Goal: Find specific page/section: Find specific page/section

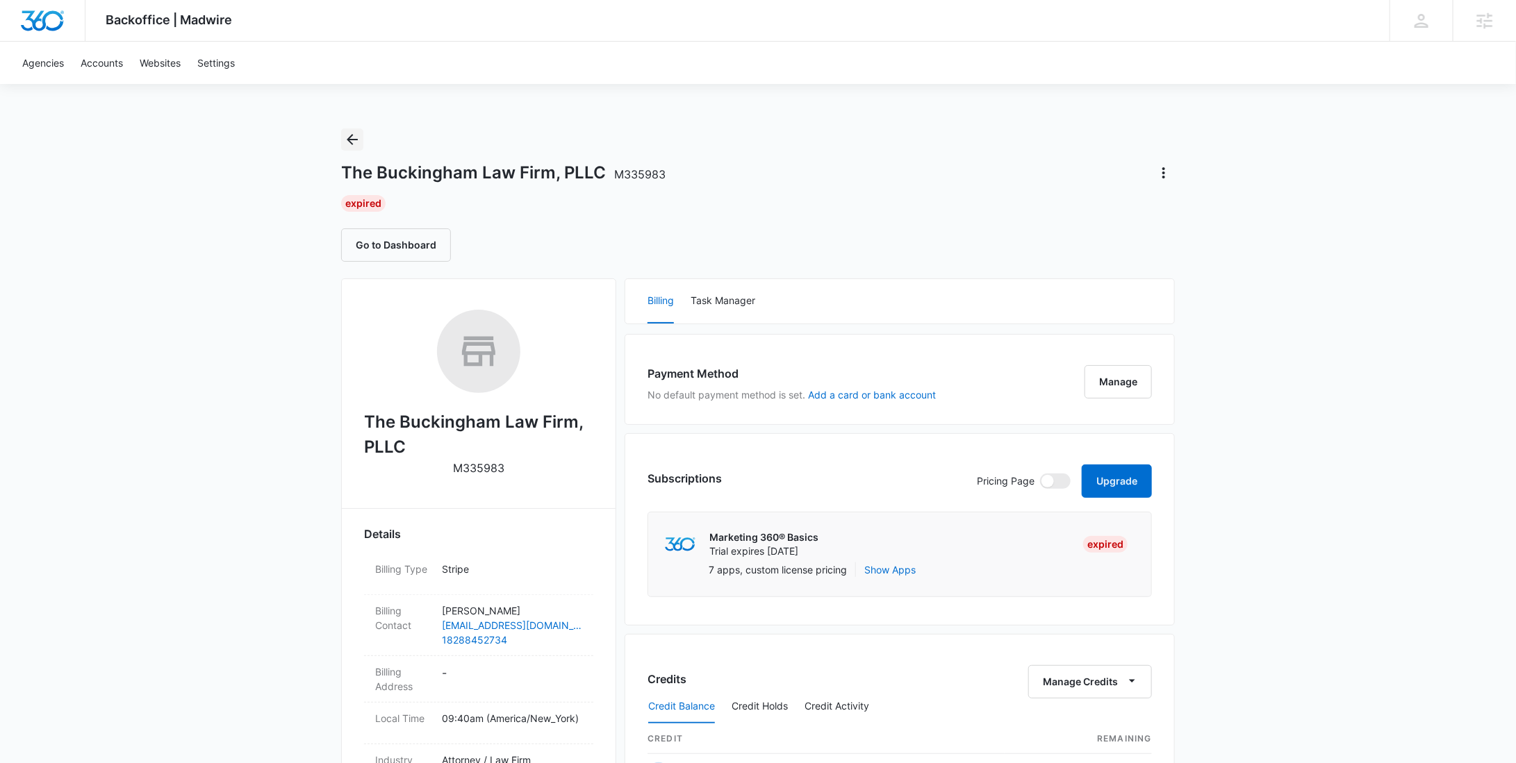
click at [347, 142] on icon "Back" at bounding box center [352, 139] width 17 height 17
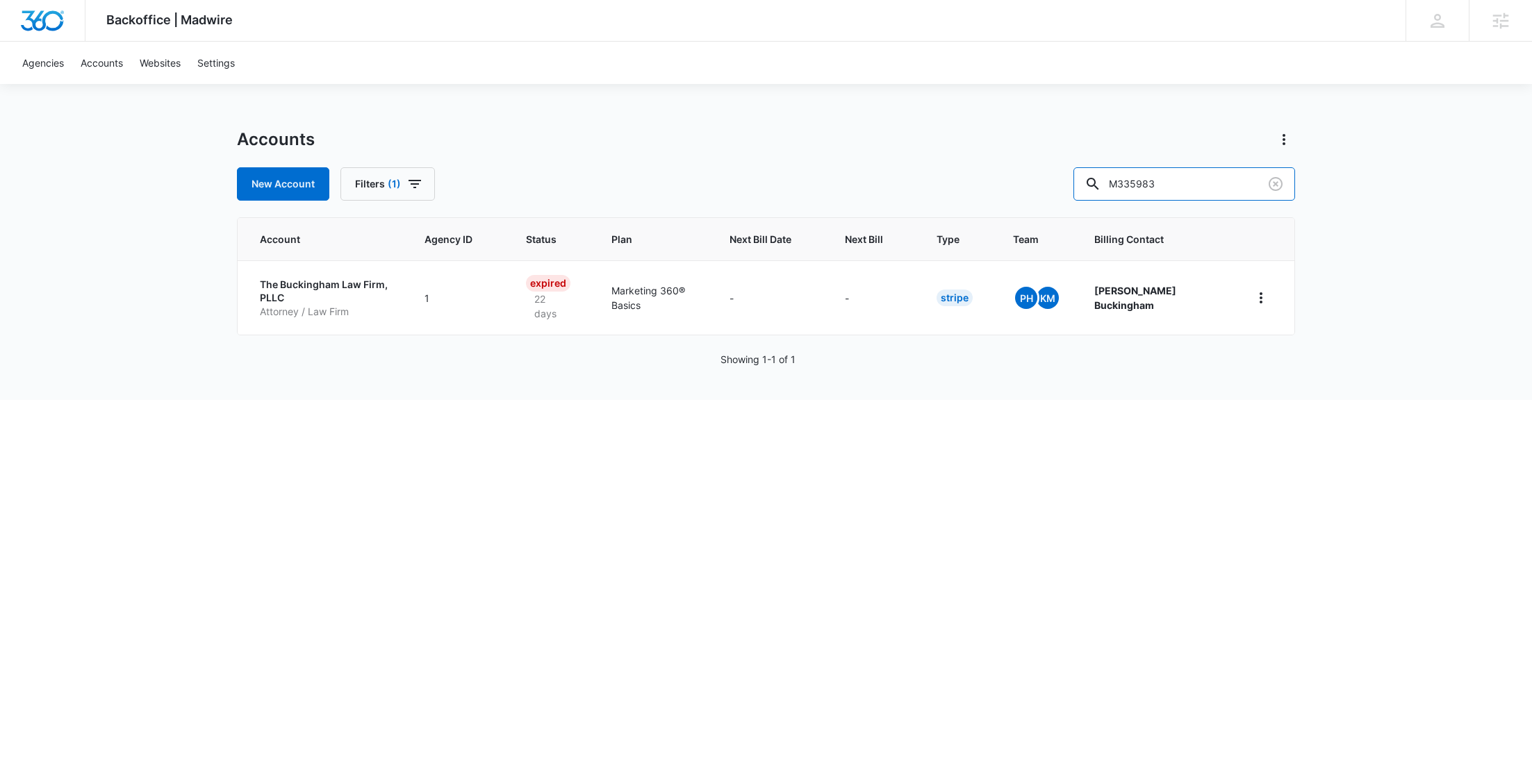
drag, startPoint x: 1215, startPoint y: 176, endPoint x: 1043, endPoint y: 171, distance: 172.3
click at [1043, 171] on div "New Account Filters (1) M335983" at bounding box center [766, 183] width 1058 height 33
paste input "22470"
type input "M322470"
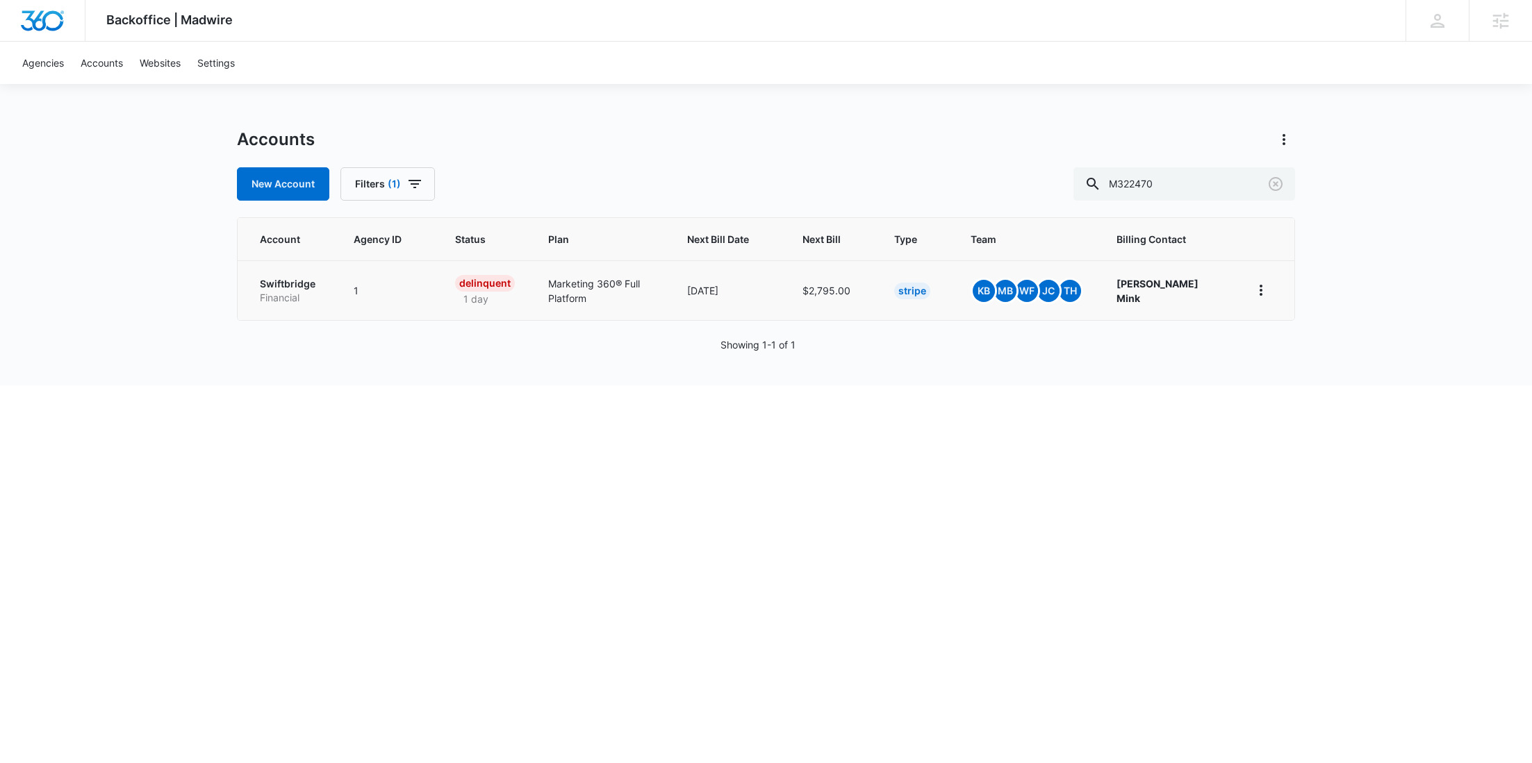
click at [306, 285] on p "Swiftbridge" at bounding box center [290, 284] width 60 height 14
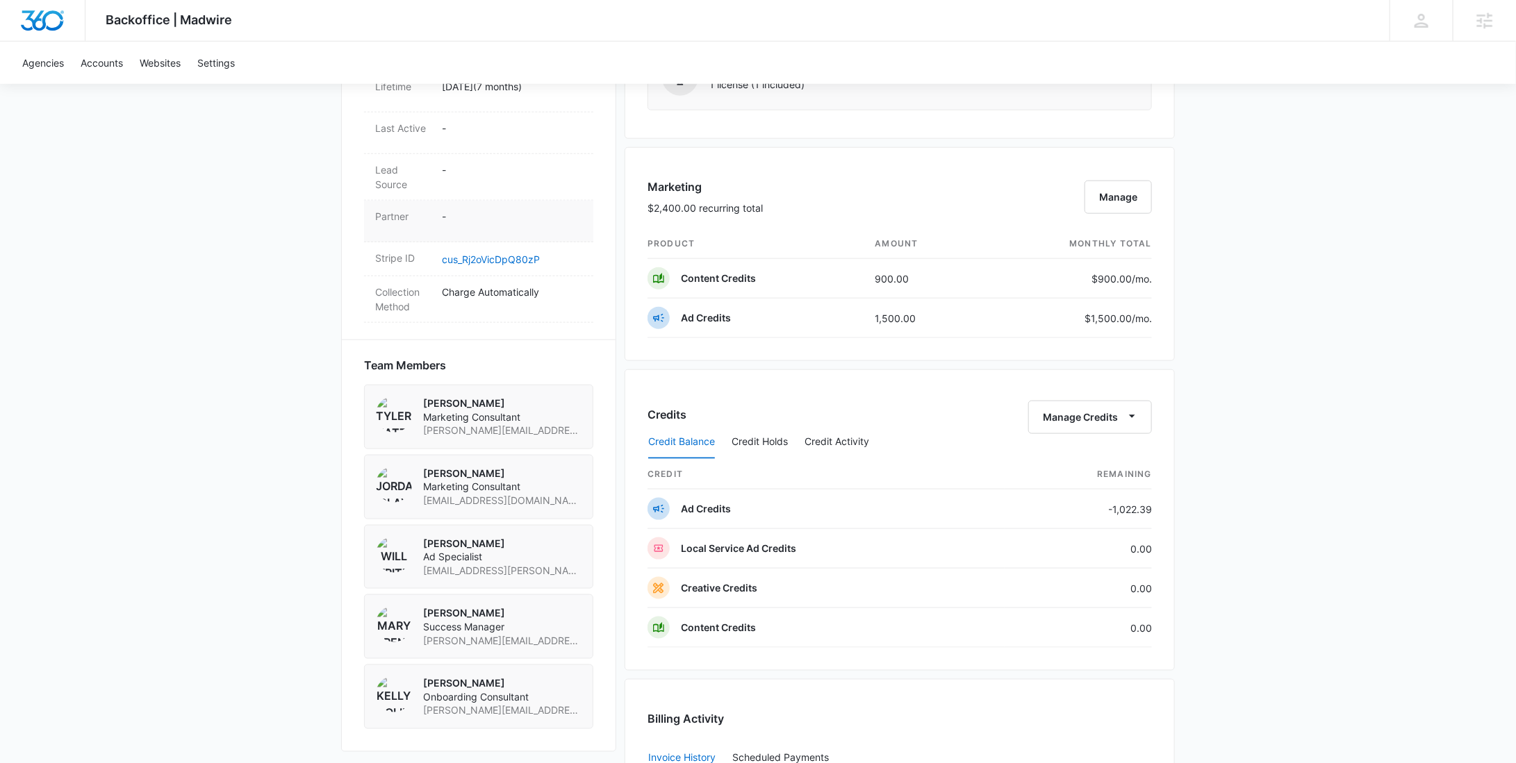
scroll to position [640, 0]
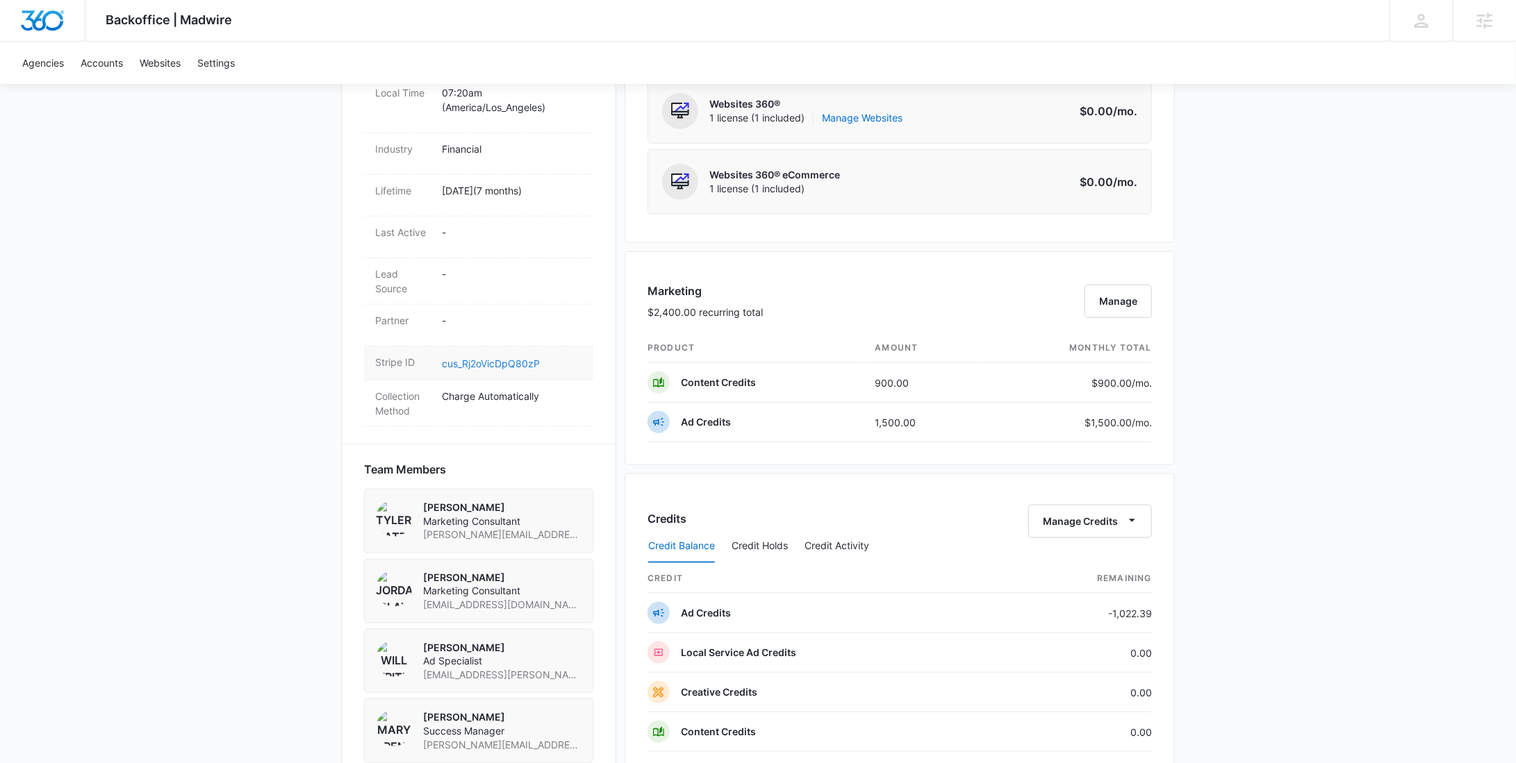
click at [463, 358] on link "cus_Rj2oVicDpQ80zP" at bounding box center [491, 364] width 98 height 12
